Goal: Information Seeking & Learning: Learn about a topic

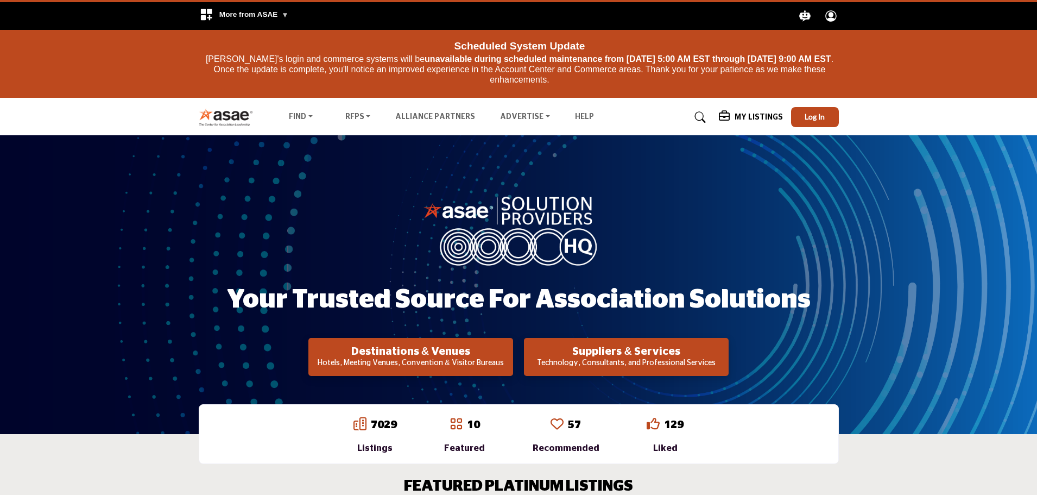
click at [803, 12] on icon "Stellar LLM .asae-eb-chatbot-icon { fill: #ffffff; stroke-width: 0px; } .asae-e…" at bounding box center [804, 16] width 19 height 19
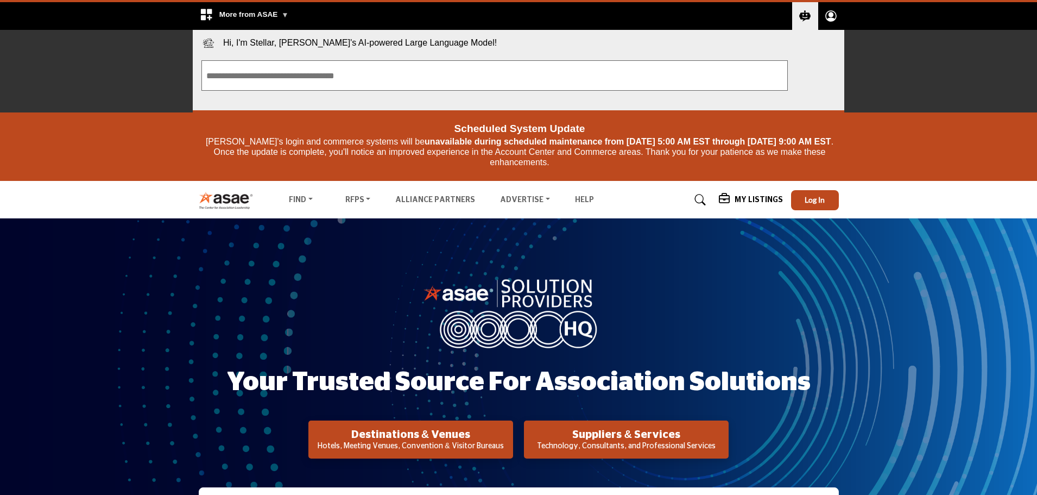
click at [646, 11] on div ".asae-eb-placeholder-rect { fill: #000; stroke-width: 0px; } Search .asae-eb-ma…" at bounding box center [682, 16] width 326 height 28
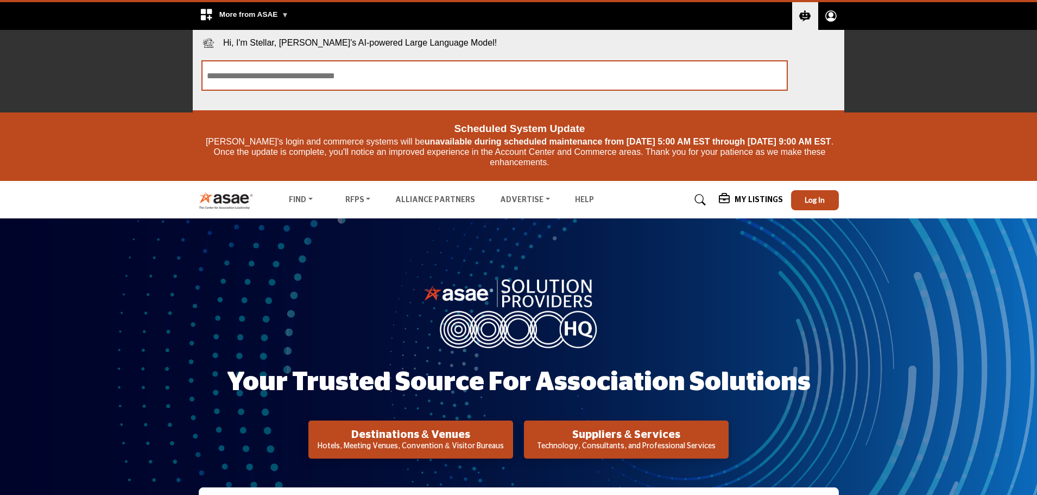
click at [385, 74] on input "Explore ASAE" at bounding box center [494, 75] width 586 height 30
type input "**********"
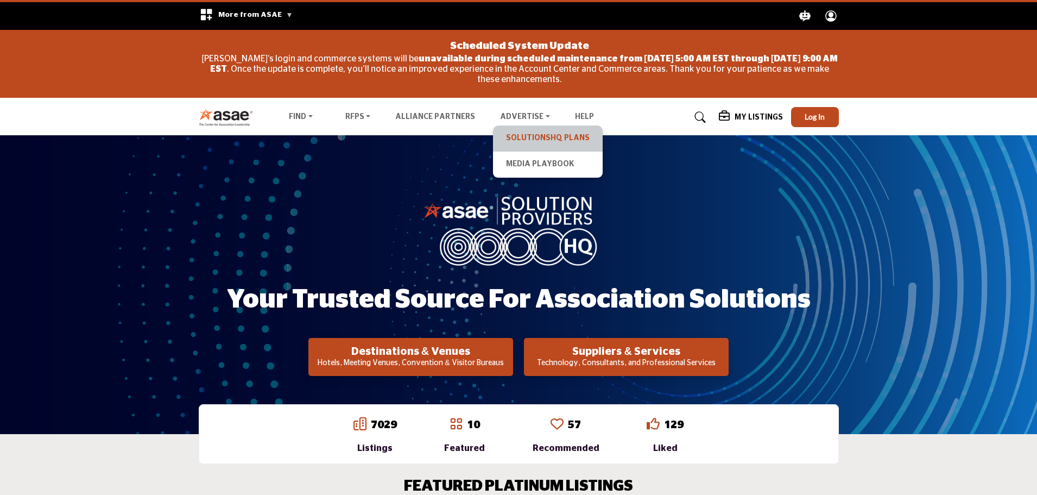
click at [536, 141] on link "SolutionsHQ Plans" at bounding box center [547, 138] width 99 height 15
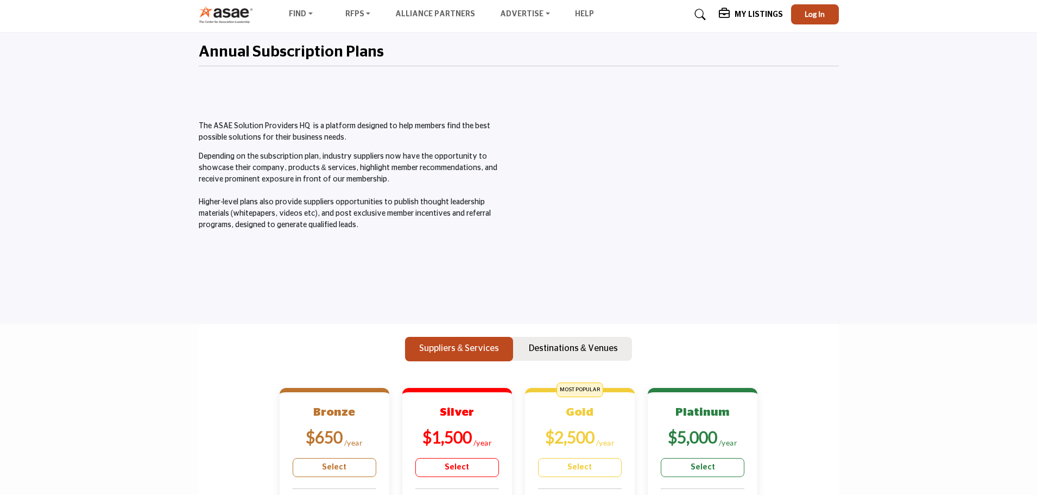
scroll to position [109, 0]
